Goal: Find specific page/section: Find specific page/section

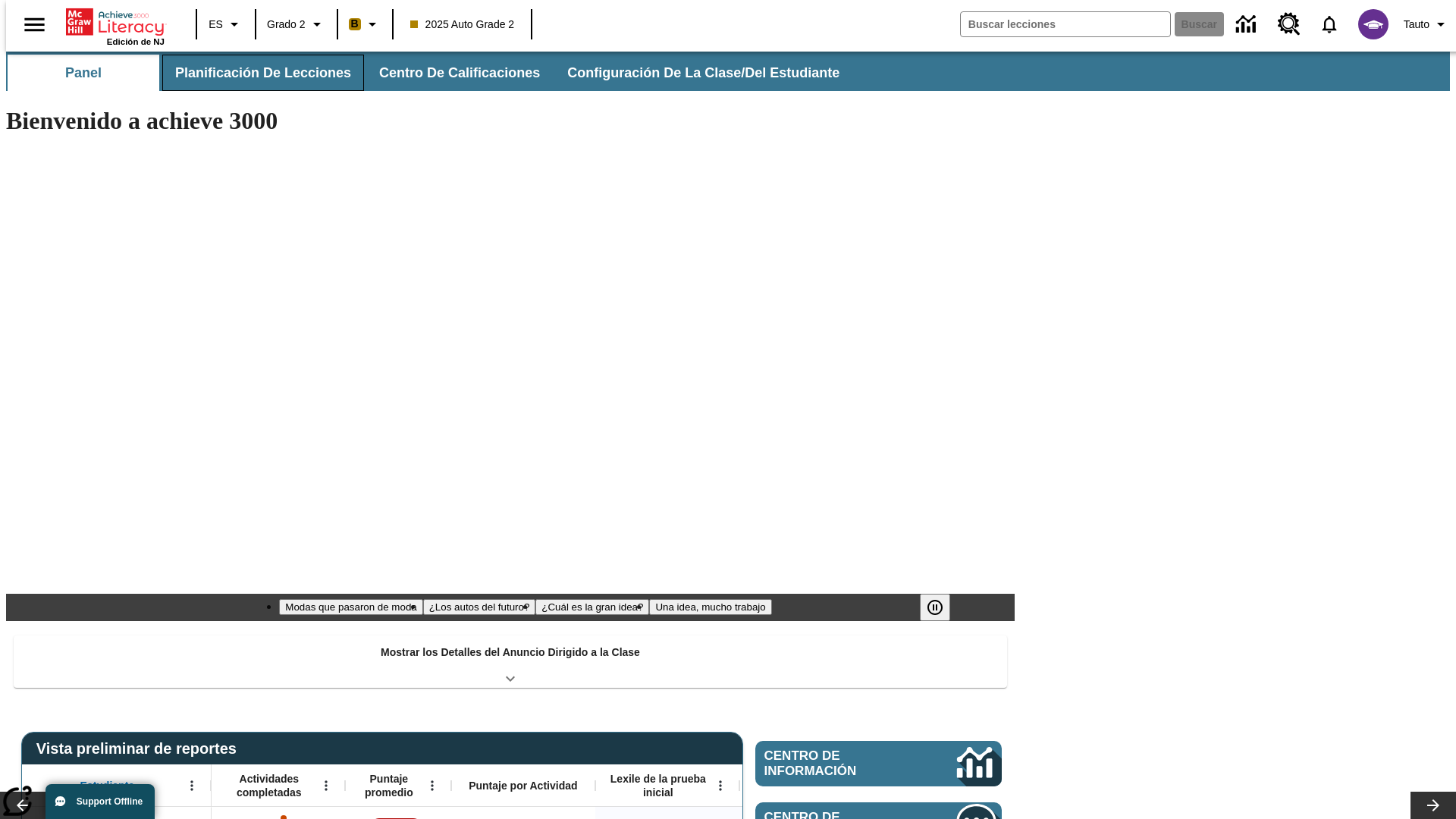
click at [254, 73] on span "Planificación de lecciones" at bounding box center [263, 73] width 176 height 18
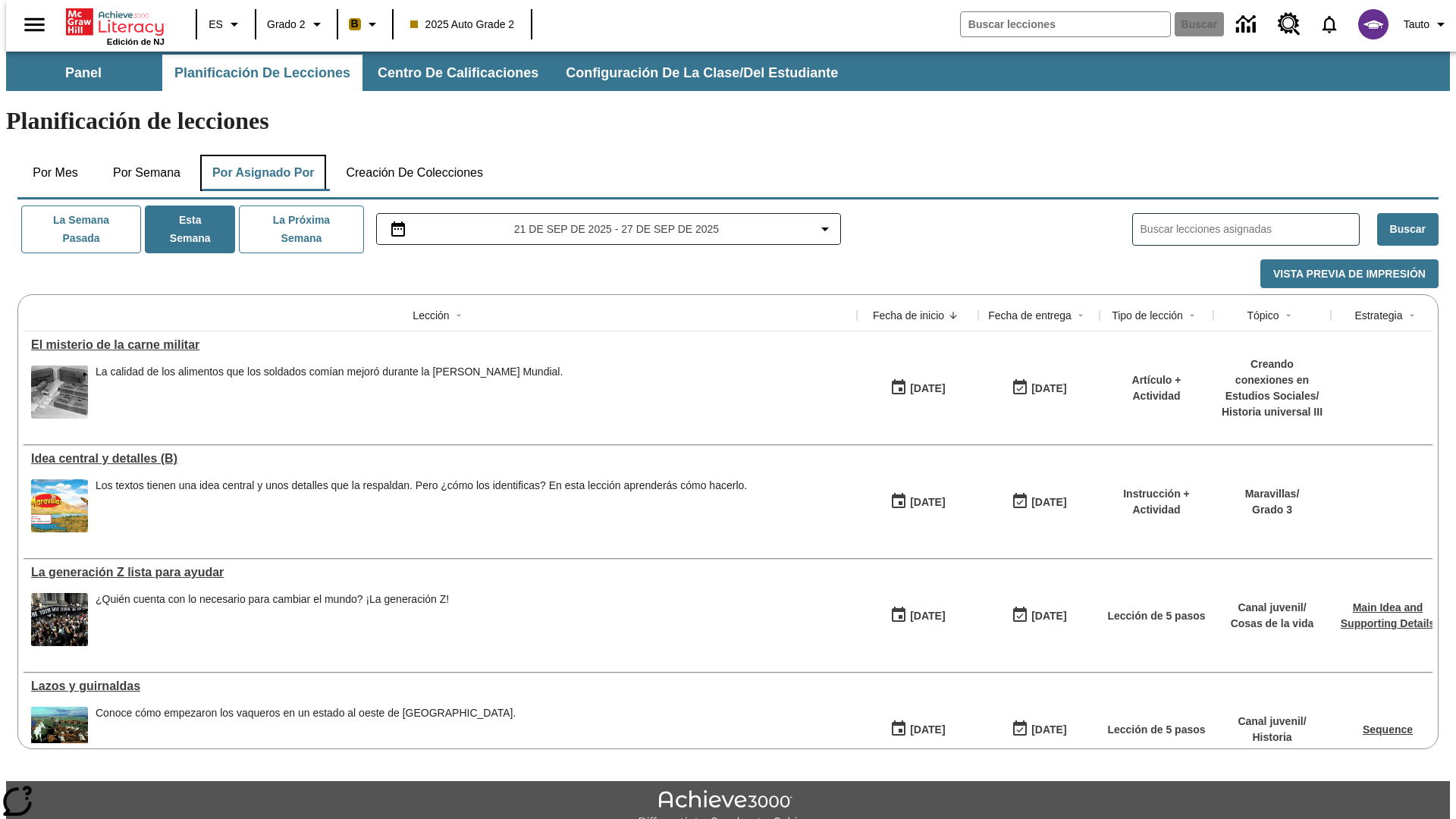
click at [260, 155] on button "Por asignado por" at bounding box center [264, 172] width 127 height 36
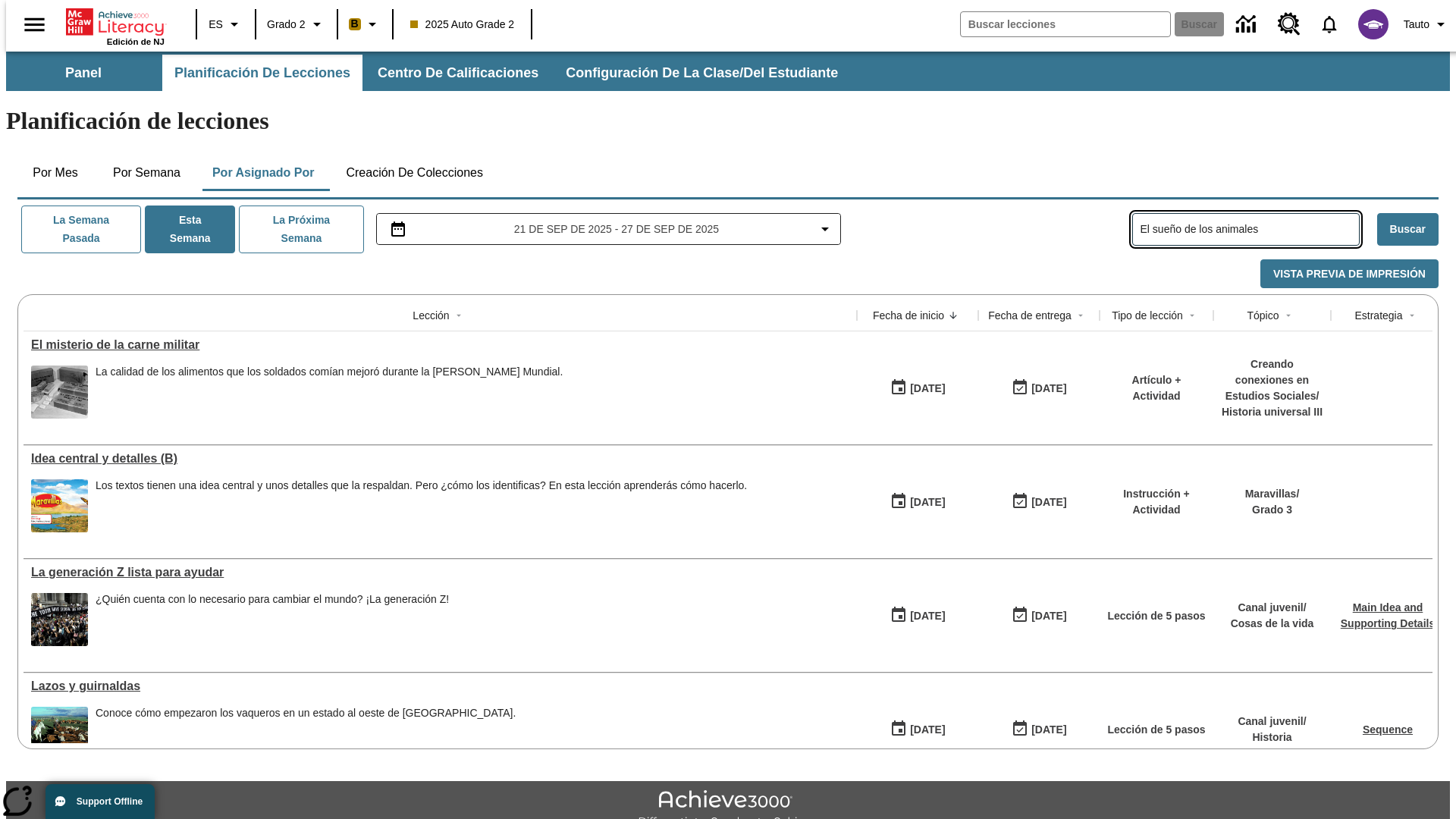
type input "El sueño de los animales"
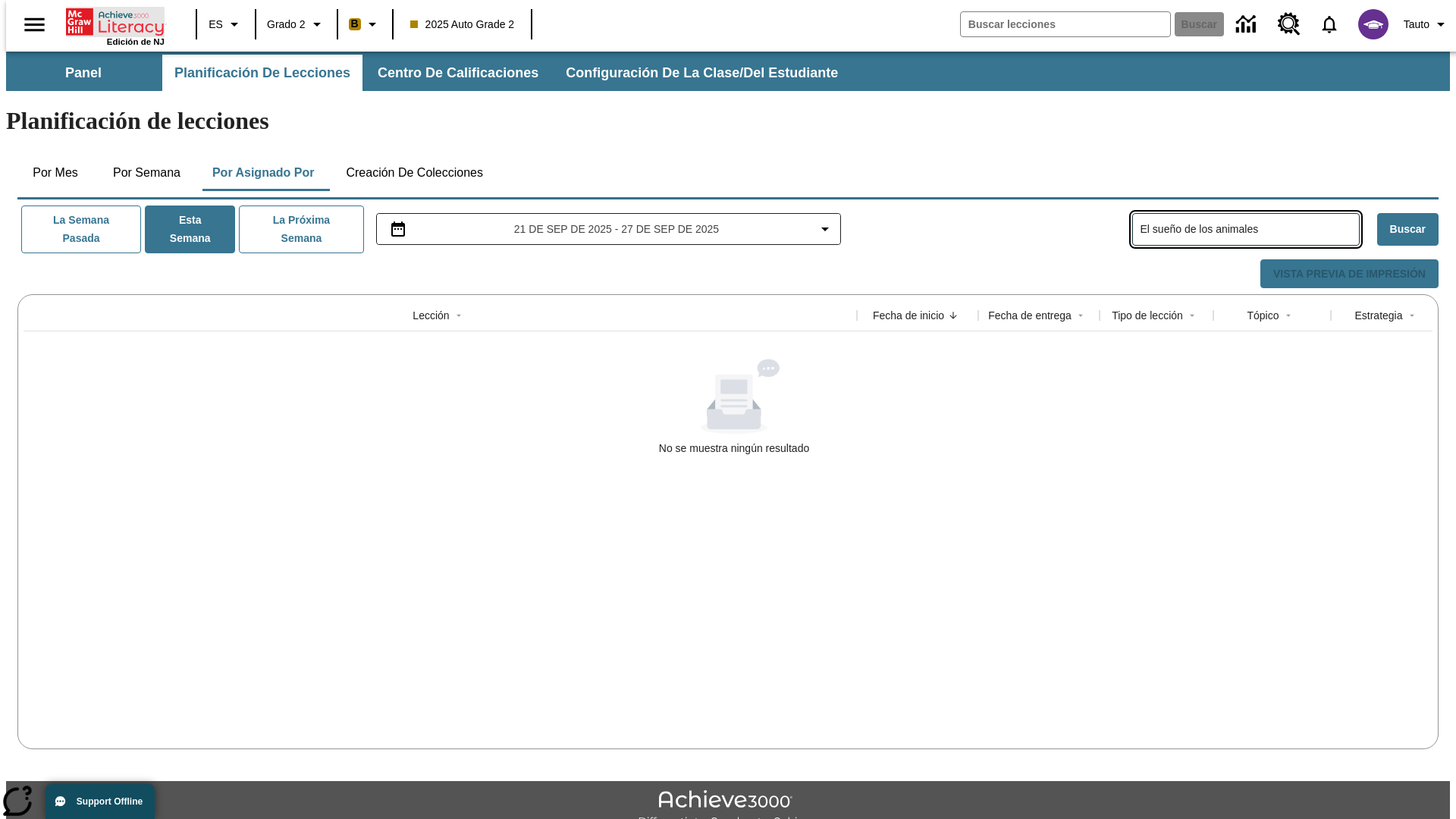
click at [109, 20] on icon "Portada" at bounding box center [117, 21] width 101 height 30
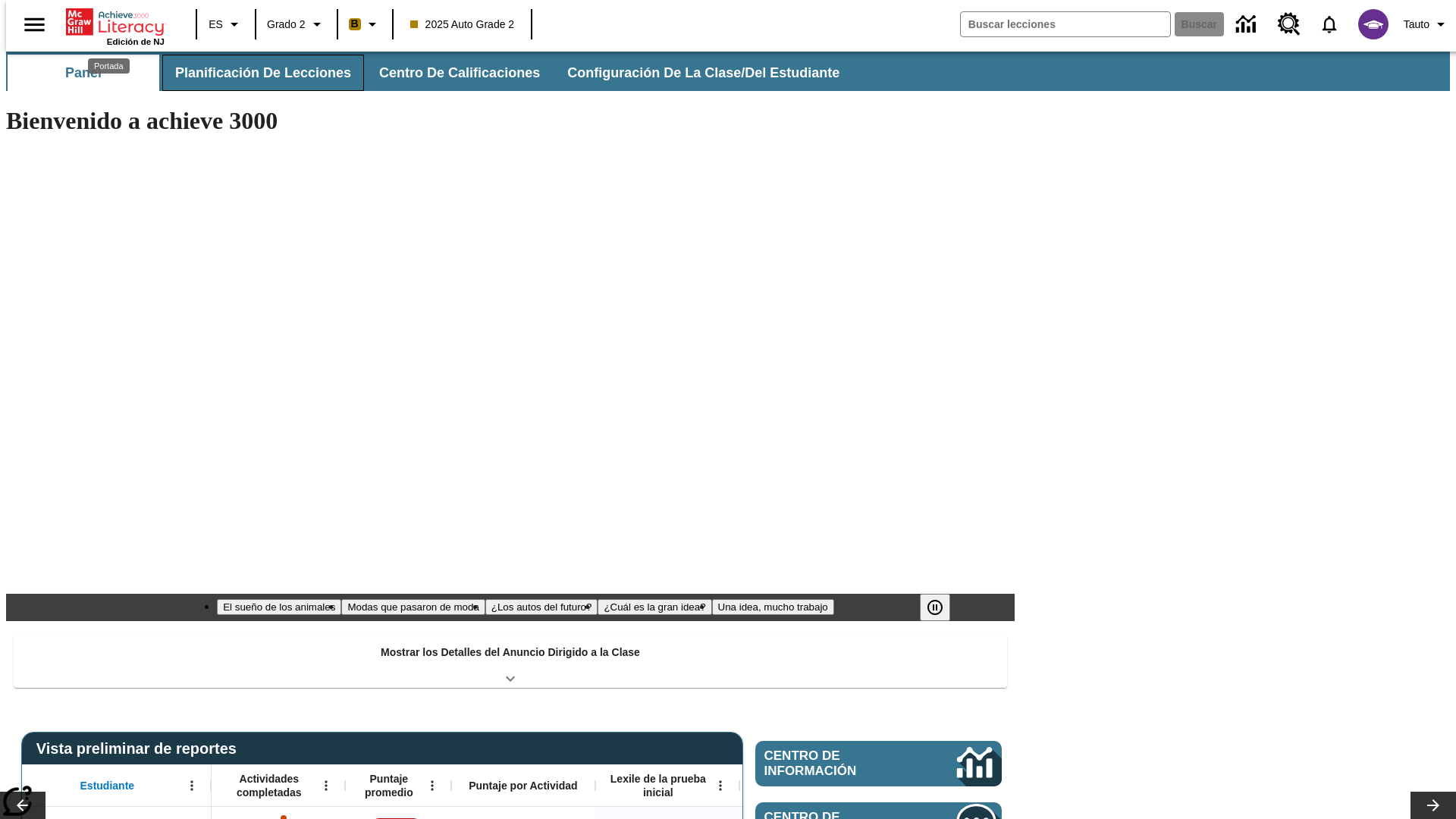
click at [254, 73] on span "Planificación de lecciones" at bounding box center [263, 73] width 176 height 18
